Goal: Information Seeking & Learning: Learn about a topic

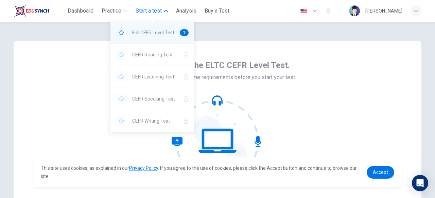
click at [140, 29] on span "Full CEFR Level Test" at bounding box center [153, 33] width 42 height 8
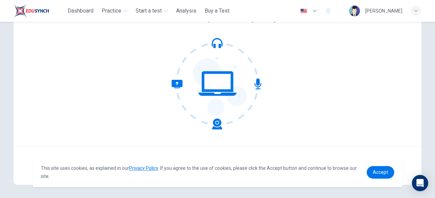
scroll to position [63, 0]
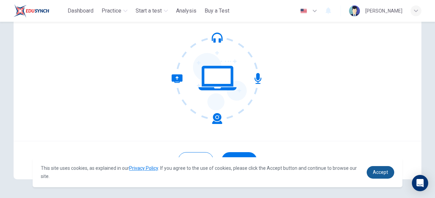
click at [382, 170] on span "Accept" at bounding box center [380, 172] width 15 height 5
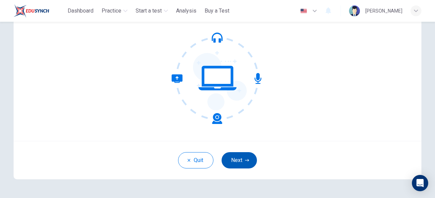
click at [235, 168] on button "Next" at bounding box center [239, 160] width 35 height 16
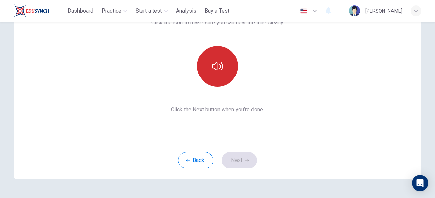
click at [215, 62] on icon "button" at bounding box center [217, 66] width 11 height 11
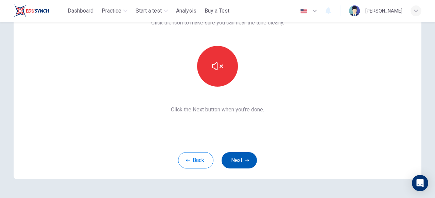
click at [235, 160] on button "Next" at bounding box center [239, 160] width 35 height 16
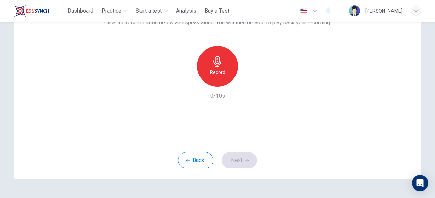
click at [221, 66] on icon "button" at bounding box center [217, 61] width 11 height 11
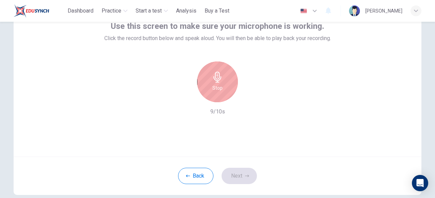
scroll to position [47, 0]
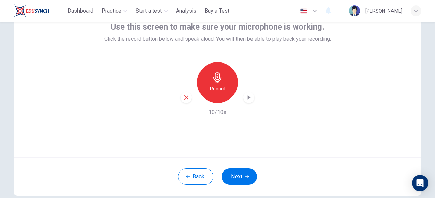
click at [248, 99] on icon "button" at bounding box center [249, 98] width 3 height 4
click at [236, 182] on button "Next" at bounding box center [239, 177] width 35 height 16
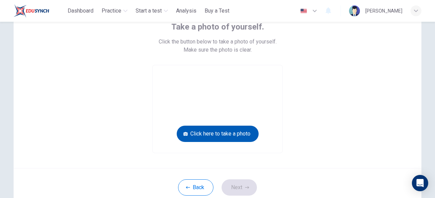
click at [228, 140] on button "Click here to take a photo" at bounding box center [218, 134] width 82 height 16
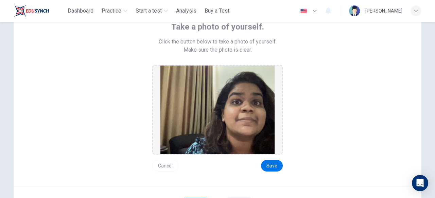
click at [167, 165] on button "Cancel" at bounding box center [165, 166] width 26 height 12
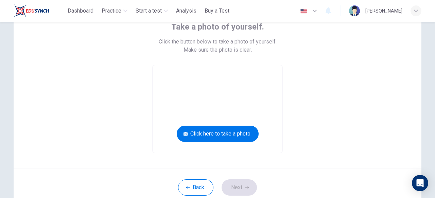
click at [211, 155] on div "Take a photo of yourself. Click the button below to take a photo of yourself. M…" at bounding box center [218, 81] width 408 height 174
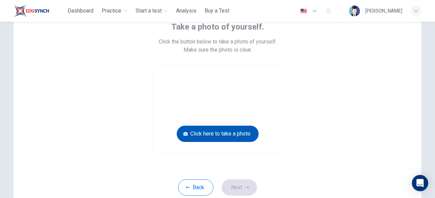
click at [217, 134] on button "Click here to take a photo" at bounding box center [218, 134] width 82 height 16
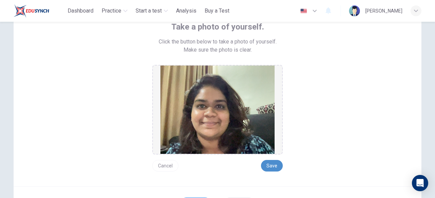
click at [278, 165] on button "Save" at bounding box center [272, 166] width 22 height 12
click at [276, 165] on button "Save" at bounding box center [272, 166] width 22 height 12
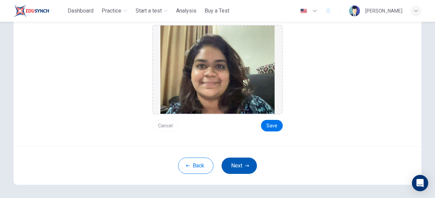
scroll to position [90, 0]
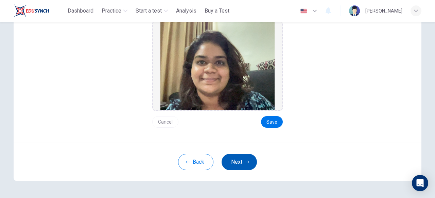
click at [239, 166] on button "Next" at bounding box center [239, 162] width 35 height 16
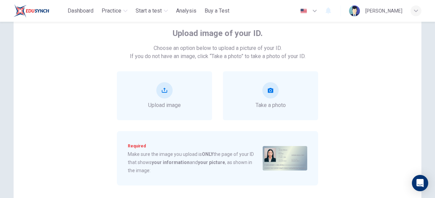
scroll to position [32, 0]
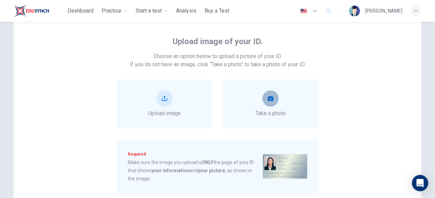
click at [274, 102] on button "take photo" at bounding box center [271, 98] width 16 height 16
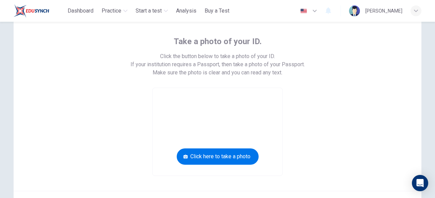
click at [243, 126] on video at bounding box center [218, 132] width 130 height 88
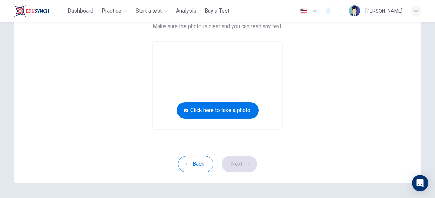
scroll to position [84, 0]
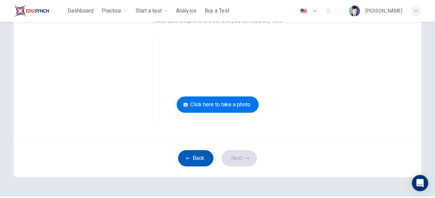
click at [209, 160] on button "Back" at bounding box center [195, 158] width 35 height 16
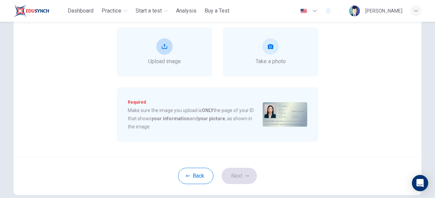
click at [177, 52] on div "Upload image" at bounding box center [164, 51] width 33 height 27
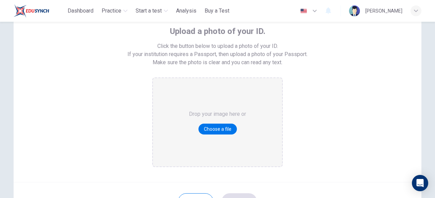
scroll to position [42, 0]
click at [221, 129] on button "Choose a file" at bounding box center [218, 130] width 38 height 11
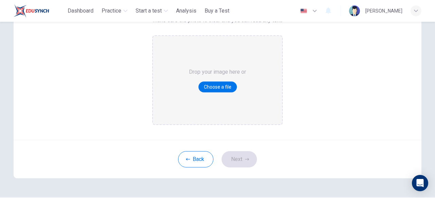
scroll to position [86, 0]
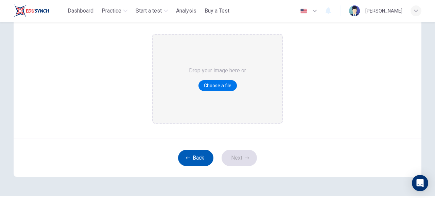
click at [203, 150] on button "Back" at bounding box center [195, 158] width 35 height 16
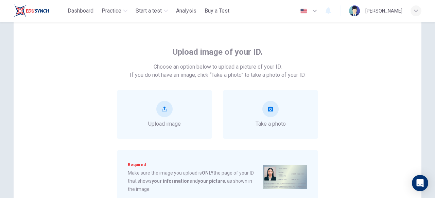
scroll to position [20, 0]
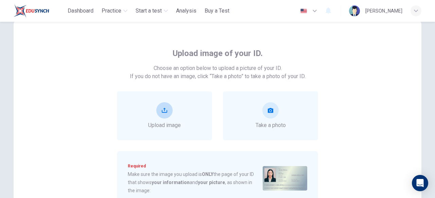
click at [167, 112] on button "upload" at bounding box center [164, 110] width 16 height 16
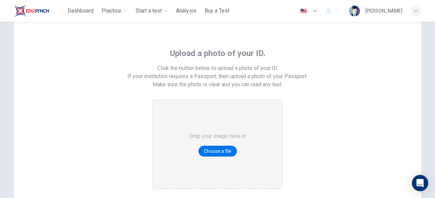
click at [214, 144] on div "Drop your image here or Choose a file" at bounding box center [217, 144] width 57 height 88
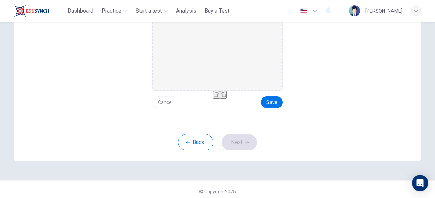
scroll to position [122, 0]
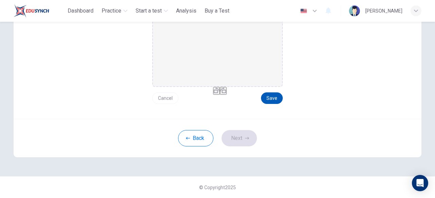
click at [279, 98] on button "Save" at bounding box center [272, 99] width 22 height 12
click at [254, 134] on button "Next" at bounding box center [239, 138] width 35 height 16
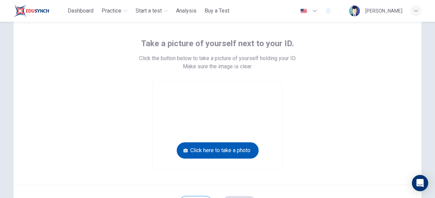
scroll to position [29, 0]
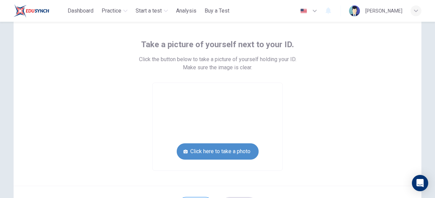
click at [230, 151] on button "Click here to take a photo" at bounding box center [218, 152] width 82 height 16
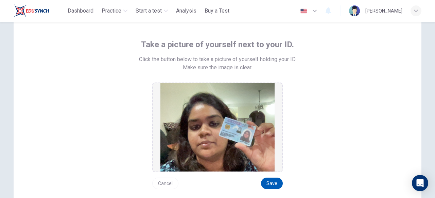
click at [270, 181] on button "Save" at bounding box center [272, 184] width 22 height 12
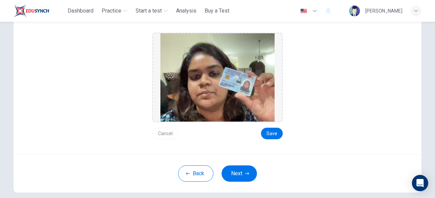
scroll to position [92, 0]
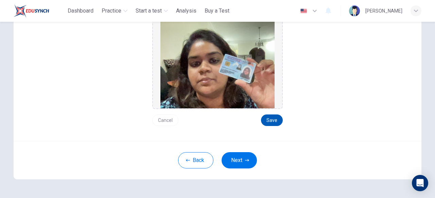
click at [273, 119] on button "Save" at bounding box center [272, 121] width 22 height 12
click at [252, 156] on button "Next" at bounding box center [239, 160] width 35 height 16
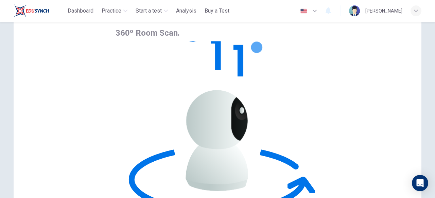
scroll to position [33, 0]
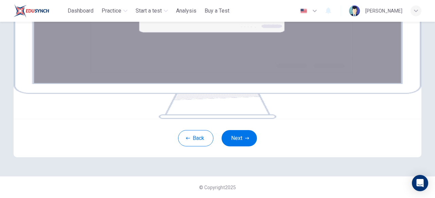
scroll to position [155, 0]
click at [226, 133] on button "Next" at bounding box center [239, 138] width 35 height 16
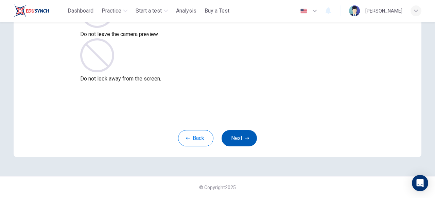
click at [246, 143] on button "Next" at bounding box center [239, 138] width 35 height 16
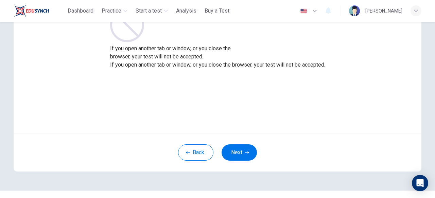
scroll to position [85, 0]
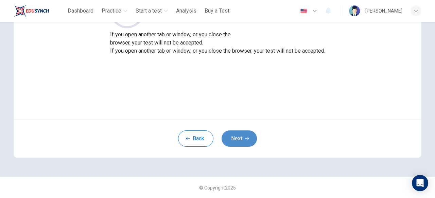
click at [248, 136] on button "Next" at bounding box center [239, 139] width 35 height 16
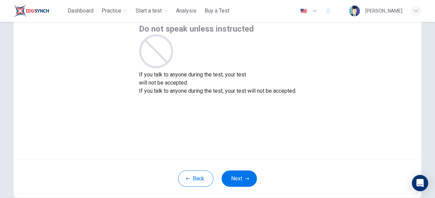
scroll to position [43, 0]
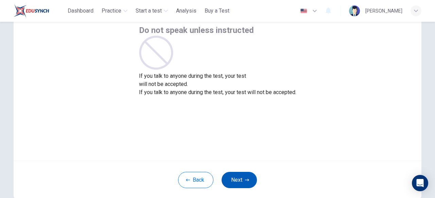
click at [237, 183] on button "Next" at bounding box center [239, 180] width 35 height 16
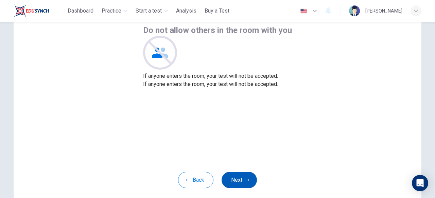
click at [237, 183] on button "Next" at bounding box center [239, 180] width 35 height 16
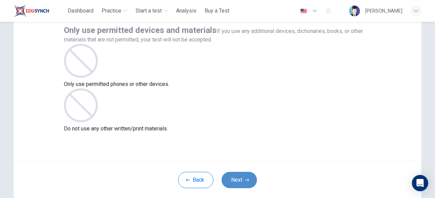
click at [237, 183] on button "Next" at bounding box center [239, 180] width 35 height 16
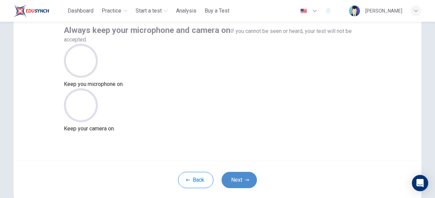
click at [235, 178] on button "Next" at bounding box center [239, 180] width 35 height 16
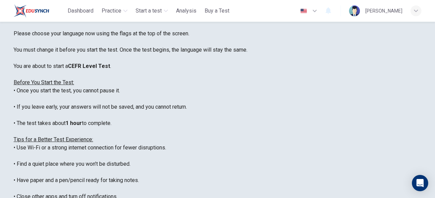
scroll to position [65, 0]
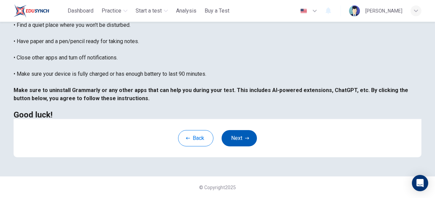
click at [243, 134] on button "Next" at bounding box center [239, 138] width 35 height 16
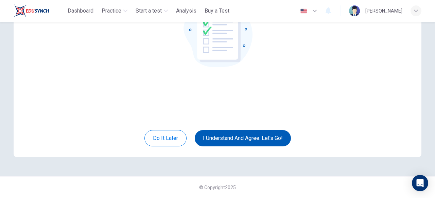
scroll to position [85, 0]
click at [246, 135] on button "I understand and agree. Let’s go!" at bounding box center [243, 138] width 96 height 16
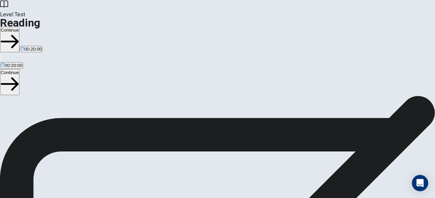
click at [19, 27] on button "Continue" at bounding box center [9, 40] width 19 height 26
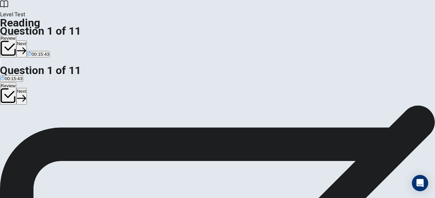
scroll to position [67, 0]
click at [27, 40] on button "Next" at bounding box center [21, 48] width 11 height 17
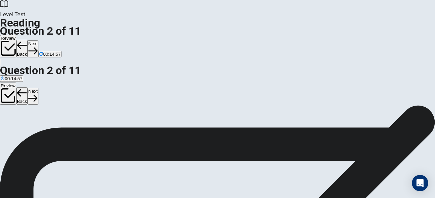
click at [38, 40] on button "Next" at bounding box center [33, 48] width 11 height 17
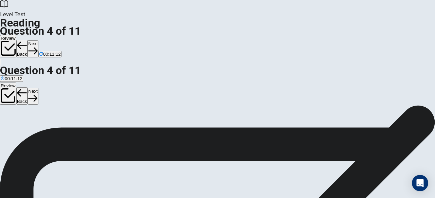
click at [38, 40] on button "Next" at bounding box center [33, 48] width 11 height 17
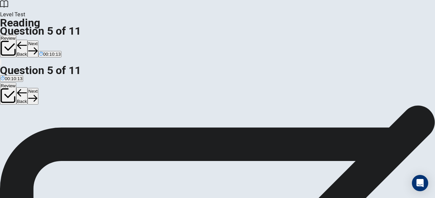
click at [38, 40] on button "Next" at bounding box center [33, 48] width 11 height 17
click at [28, 40] on button "Back" at bounding box center [22, 49] width 12 height 18
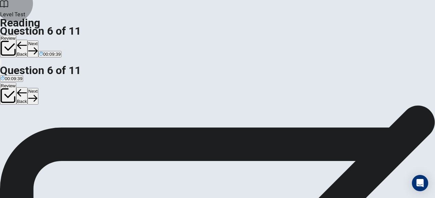
click at [38, 40] on button "Next" at bounding box center [33, 48] width 11 height 17
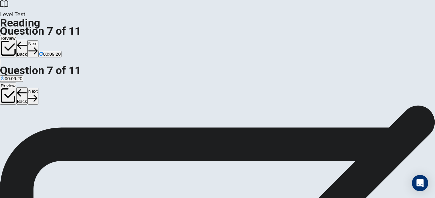
click at [38, 40] on button "Next" at bounding box center [33, 48] width 11 height 17
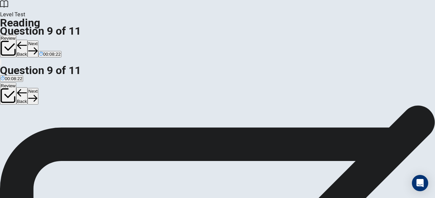
scroll to position [47, 0]
click at [38, 40] on button "Next" at bounding box center [33, 48] width 11 height 17
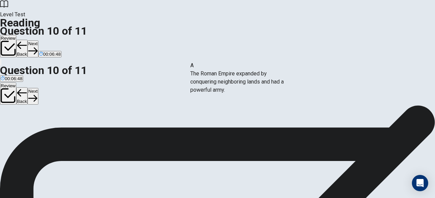
drag, startPoint x: 38, startPoint y: 62, endPoint x: 183, endPoint y: 71, distance: 145.2
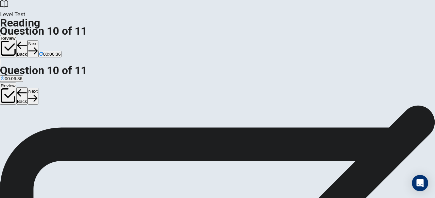
scroll to position [78, 0]
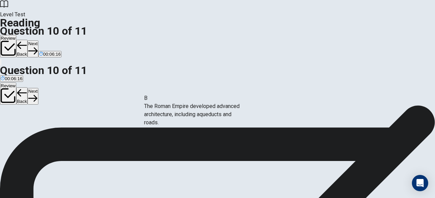
drag, startPoint x: 85, startPoint y: 91, endPoint x: 206, endPoint y: 117, distance: 124.6
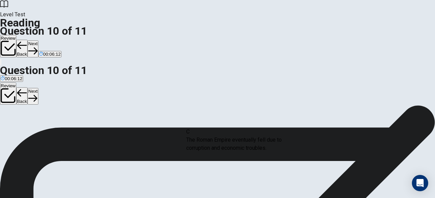
drag, startPoint x: 56, startPoint y: 81, endPoint x: 217, endPoint y: 143, distance: 172.8
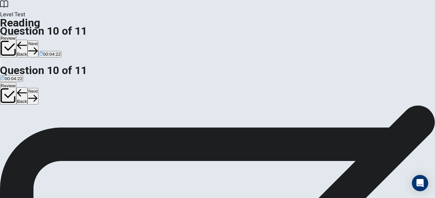
scroll to position [109, 0]
drag, startPoint x: 81, startPoint y: 135, endPoint x: 214, endPoint y: 136, distance: 132.7
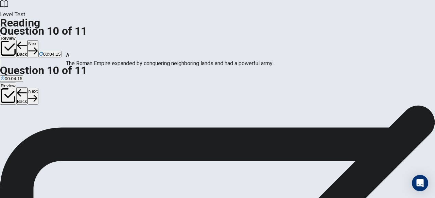
scroll to position [0, 0]
drag, startPoint x: 155, startPoint y: 62, endPoint x: 70, endPoint y: 63, distance: 85.7
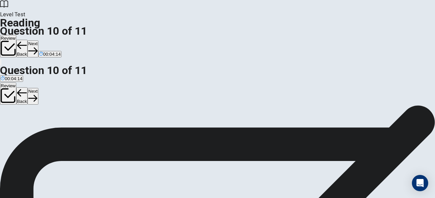
scroll to position [53, 0]
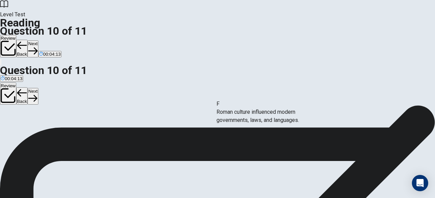
drag, startPoint x: 55, startPoint y: 133, endPoint x: 246, endPoint y: 120, distance: 191.3
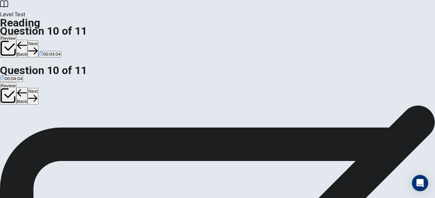
scroll to position [29, 0]
click at [38, 40] on button "Next" at bounding box center [33, 48] width 11 height 17
drag, startPoint x: 61, startPoint y: 79, endPoint x: 187, endPoint y: 90, distance: 126.4
drag, startPoint x: 76, startPoint y: 109, endPoint x: 353, endPoint y: 90, distance: 277.9
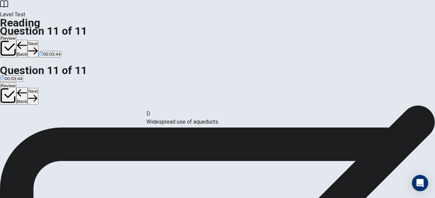
drag, startPoint x: 59, startPoint y: 106, endPoint x: 180, endPoint y: 121, distance: 121.9
drag, startPoint x: 70, startPoint y: 129, endPoint x: 335, endPoint y: 126, distance: 264.7
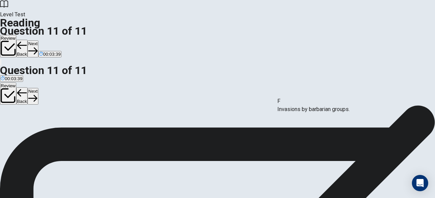
scroll to position [0, 0]
drag, startPoint x: 61, startPoint y: 144, endPoint x: 182, endPoint y: 158, distance: 121.2
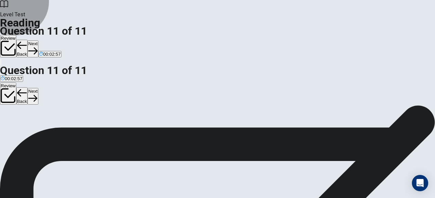
click at [38, 40] on button "Next" at bounding box center [33, 48] width 11 height 17
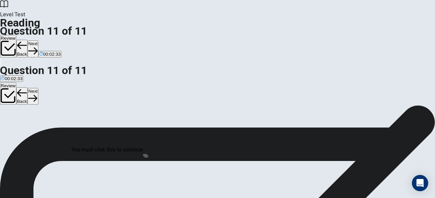
scroll to position [55, 0]
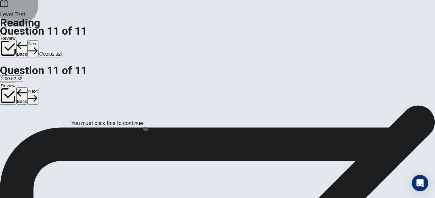
click at [28, 40] on button "Back" at bounding box center [22, 49] width 12 height 18
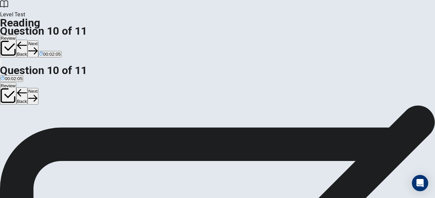
scroll to position [0, 0]
click at [28, 40] on button "Back" at bounding box center [22, 49] width 12 height 18
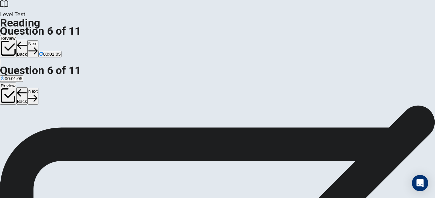
click at [38, 40] on button "Next" at bounding box center [33, 48] width 11 height 17
click at [325, 35] on div "Review Back Next 00:01:05" at bounding box center [217, 46] width 435 height 23
click at [38, 40] on button "Next" at bounding box center [33, 48] width 11 height 17
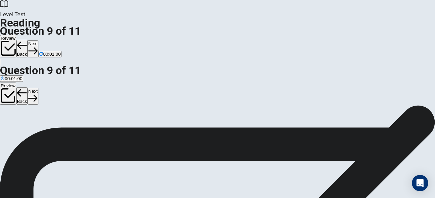
click at [38, 40] on button "Next" at bounding box center [33, 48] width 11 height 17
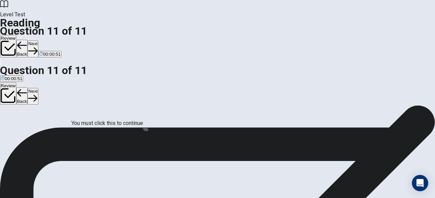
scroll to position [55, 0]
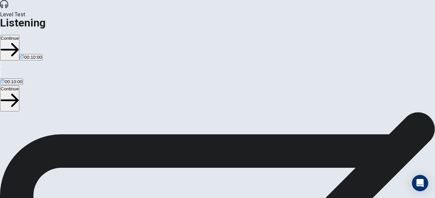
scroll to position [128, 0]
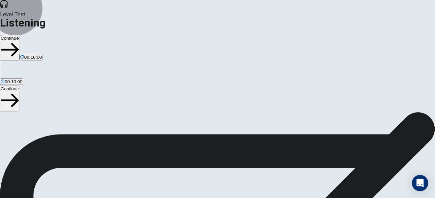
click at [19, 35] on button "Continue" at bounding box center [9, 48] width 19 height 26
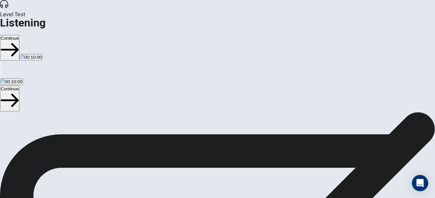
scroll to position [16, 0]
click at [19, 35] on button "Continue" at bounding box center [9, 48] width 19 height 26
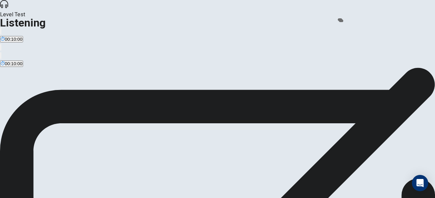
click at [343, 27] on div "00:10:00" at bounding box center [217, 35] width 435 height 16
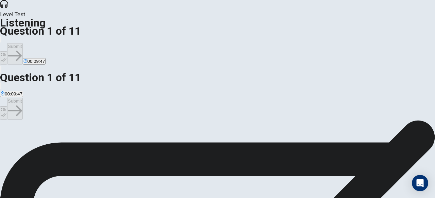
click at [6, 57] on icon "button" at bounding box center [4, 60] width 6 height 6
click at [1, 36] on button "button" at bounding box center [0, 39] width 1 height 6
click at [22, 43] on button "Submit" at bounding box center [14, 53] width 15 height 21
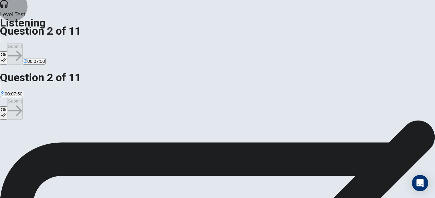
click at [7, 51] on button "Ok" at bounding box center [3, 57] width 7 height 13
click at [22, 43] on button "Submit" at bounding box center [14, 53] width 15 height 21
click at [7, 51] on button "Ok" at bounding box center [3, 57] width 7 height 13
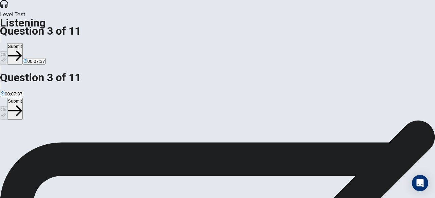
click at [22, 43] on button "Submit" at bounding box center [14, 53] width 15 height 21
click at [7, 51] on button "Ok" at bounding box center [3, 57] width 7 height 13
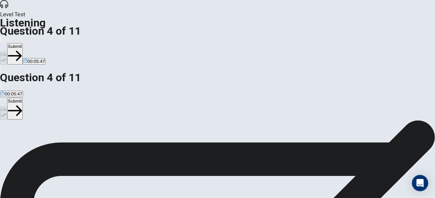
click at [22, 43] on button "Submit" at bounding box center [14, 53] width 15 height 21
click at [7, 51] on button "Ok" at bounding box center [3, 57] width 7 height 13
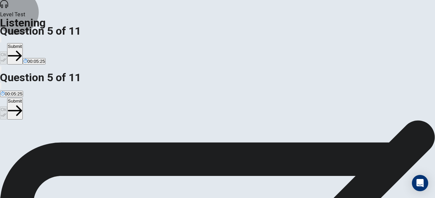
click at [22, 43] on button "Submit" at bounding box center [14, 53] width 15 height 21
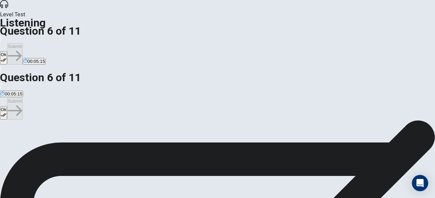
click at [7, 51] on button "Ok" at bounding box center [3, 57] width 7 height 13
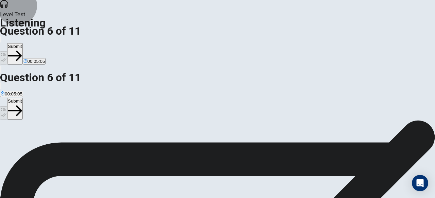
click at [22, 43] on button "Submit" at bounding box center [14, 53] width 15 height 21
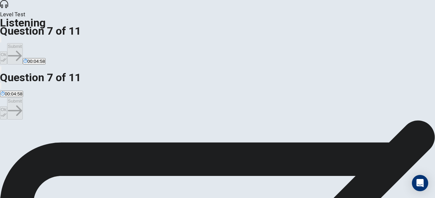
click at [7, 51] on button "Ok" at bounding box center [3, 57] width 7 height 13
click at [22, 43] on button "Submit" at bounding box center [14, 53] width 15 height 21
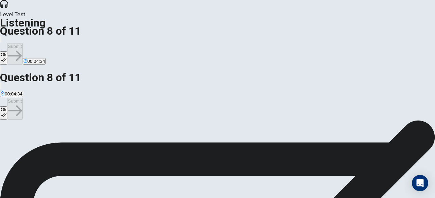
click at [7, 51] on button "Ok" at bounding box center [3, 57] width 7 height 13
click at [22, 43] on button "Submit" at bounding box center [14, 53] width 15 height 21
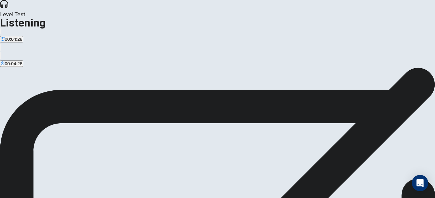
scroll to position [0, 0]
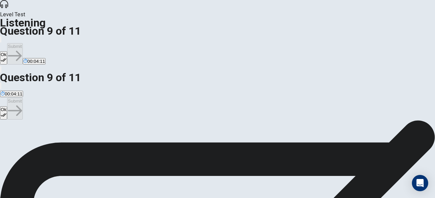
click at [7, 51] on button "Ok" at bounding box center [3, 57] width 7 height 13
click at [22, 43] on button "Submit" at bounding box center [14, 53] width 15 height 21
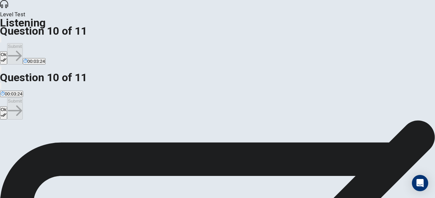
click at [7, 51] on button "Ok" at bounding box center [3, 57] width 7 height 13
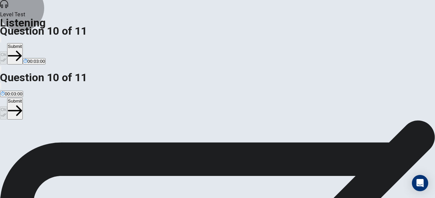
click at [22, 43] on button "Submit" at bounding box center [14, 53] width 15 height 21
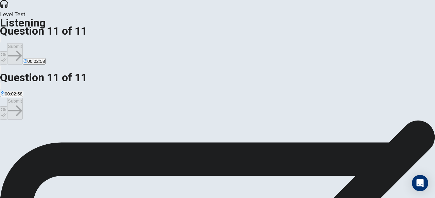
scroll to position [17, 0]
click at [7, 51] on button "Ok" at bounding box center [3, 57] width 7 height 13
click at [22, 43] on button "Submit" at bounding box center [14, 53] width 15 height 21
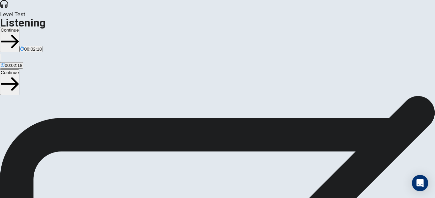
scroll to position [0, 0]
click at [19, 27] on button "Continue" at bounding box center [9, 40] width 19 height 26
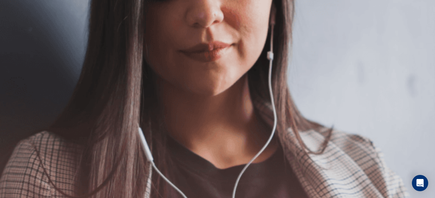
click at [19, 35] on button "Continue" at bounding box center [9, 48] width 19 height 26
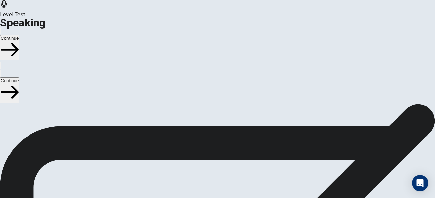
scroll to position [54, 0]
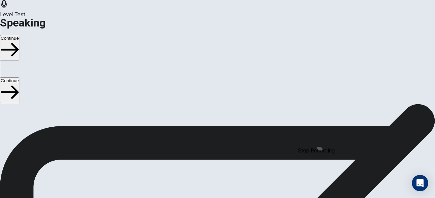
click at [19, 35] on button "Continue" at bounding box center [9, 48] width 19 height 26
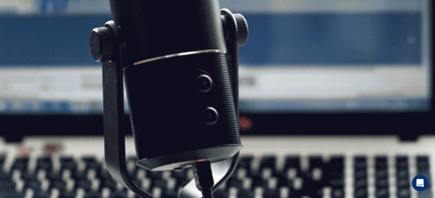
scroll to position [0, 0]
click at [19, 35] on button "Continue" at bounding box center [9, 48] width 19 height 26
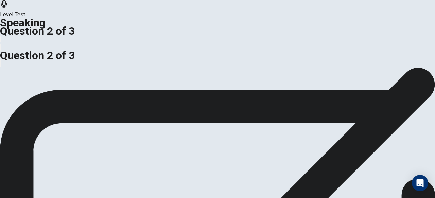
scroll to position [15, 0]
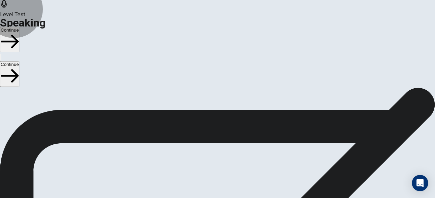
click at [19, 27] on button "Continue" at bounding box center [9, 40] width 19 height 26
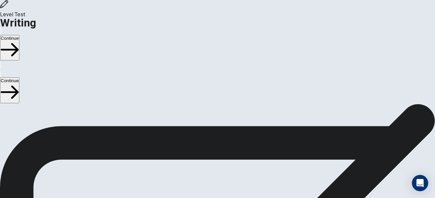
click at [19, 35] on button "Continue" at bounding box center [9, 48] width 19 height 26
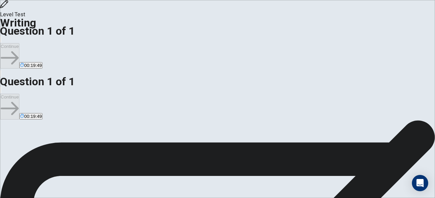
scroll to position [39, 0]
type textarea "*"
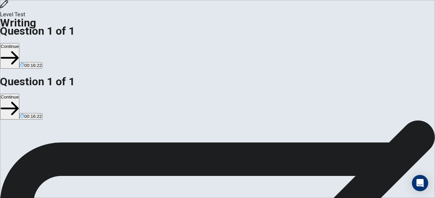
drag, startPoint x: 275, startPoint y: 77, endPoint x: 318, endPoint y: 78, distance: 42.9
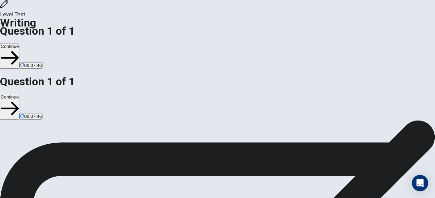
drag, startPoint x: 380, startPoint y: 105, endPoint x: 298, endPoint y: 114, distance: 83.2
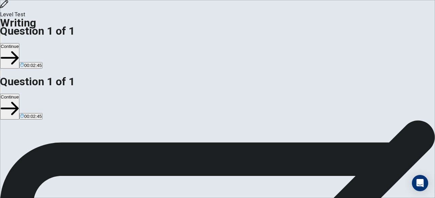
scroll to position [34, 0]
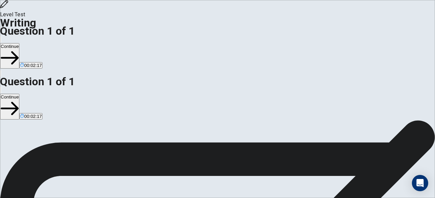
drag, startPoint x: 321, startPoint y: 105, endPoint x: 364, endPoint y: 105, distance: 42.9
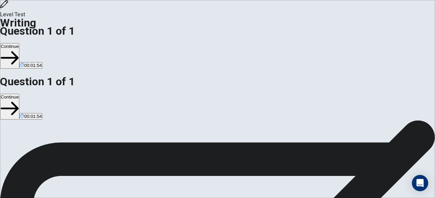
paste textarea "*"
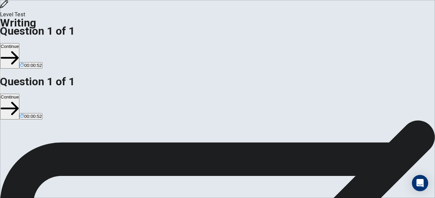
type textarea "**********"
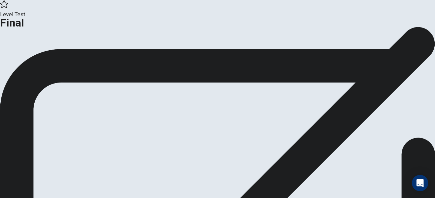
scroll to position [0, 0]
